Goal: Consume media (video, audio)

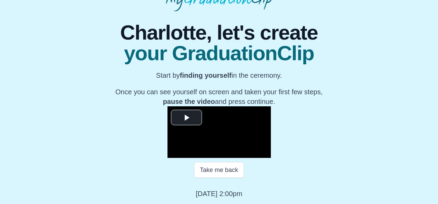
scroll to position [111, 0]
click at [186, 118] on span "Video Player" at bounding box center [186, 118] width 0 height 0
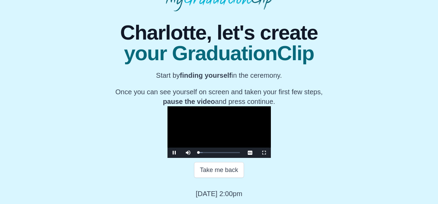
scroll to position [112, 0]
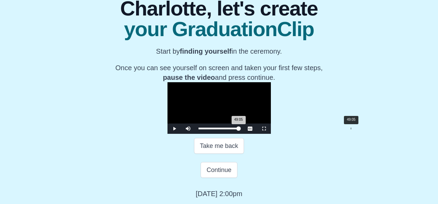
drag, startPoint x: 141, startPoint y: 154, endPoint x: 293, endPoint y: 153, distance: 152.3
click at [239, 130] on div "49:05 Progress : 0%" at bounding box center [218, 129] width 40 height 2
click at [174, 129] on span "Video Player" at bounding box center [174, 129] width 0 height 0
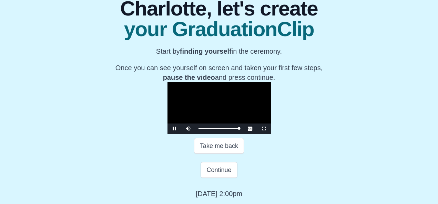
click at [174, 129] on span "Video Player" at bounding box center [174, 129] width 0 height 0
click at [264, 129] on span "Video Player" at bounding box center [264, 129] width 0 height 0
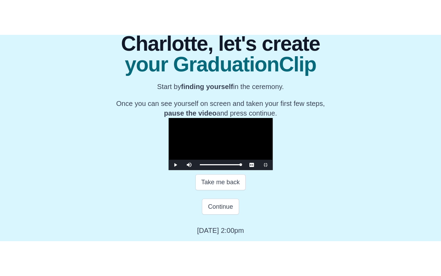
scroll to position [0, 0]
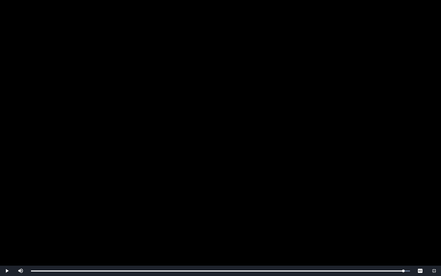
click at [241, 136] on video "Video Player" at bounding box center [220, 138] width 441 height 276
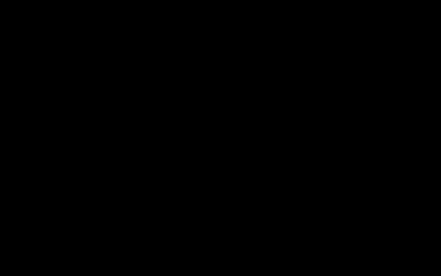
click at [241, 136] on video "Video Player" at bounding box center [220, 138] width 441 height 276
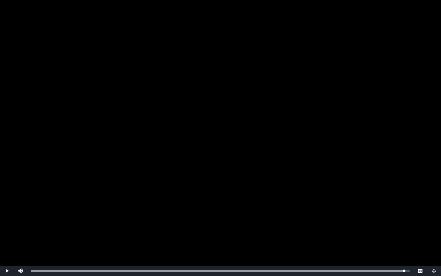
click at [434, 204] on span "Video Player" at bounding box center [434, 271] width 0 height 0
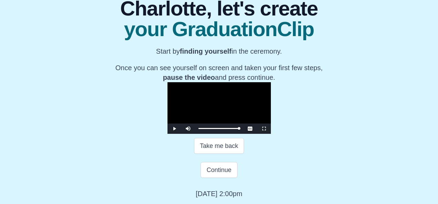
scroll to position [136, 0]
click at [174, 129] on span "Video Player" at bounding box center [174, 129] width 0 height 0
click at [264, 129] on span "Video Player" at bounding box center [264, 129] width 0 height 0
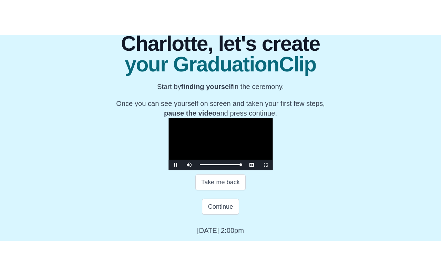
scroll to position [0, 0]
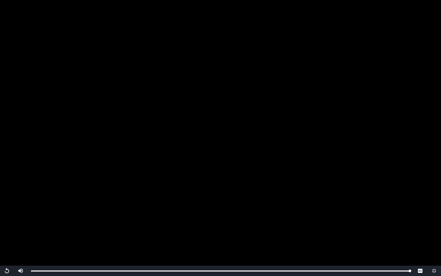
click at [434, 204] on span "Video Player" at bounding box center [434, 271] width 0 height 0
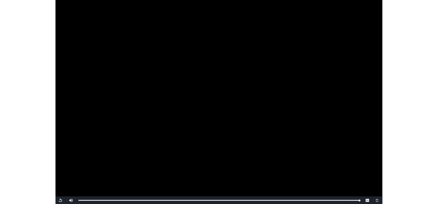
scroll to position [102, 0]
